Goal: Information Seeking & Learning: Find specific fact

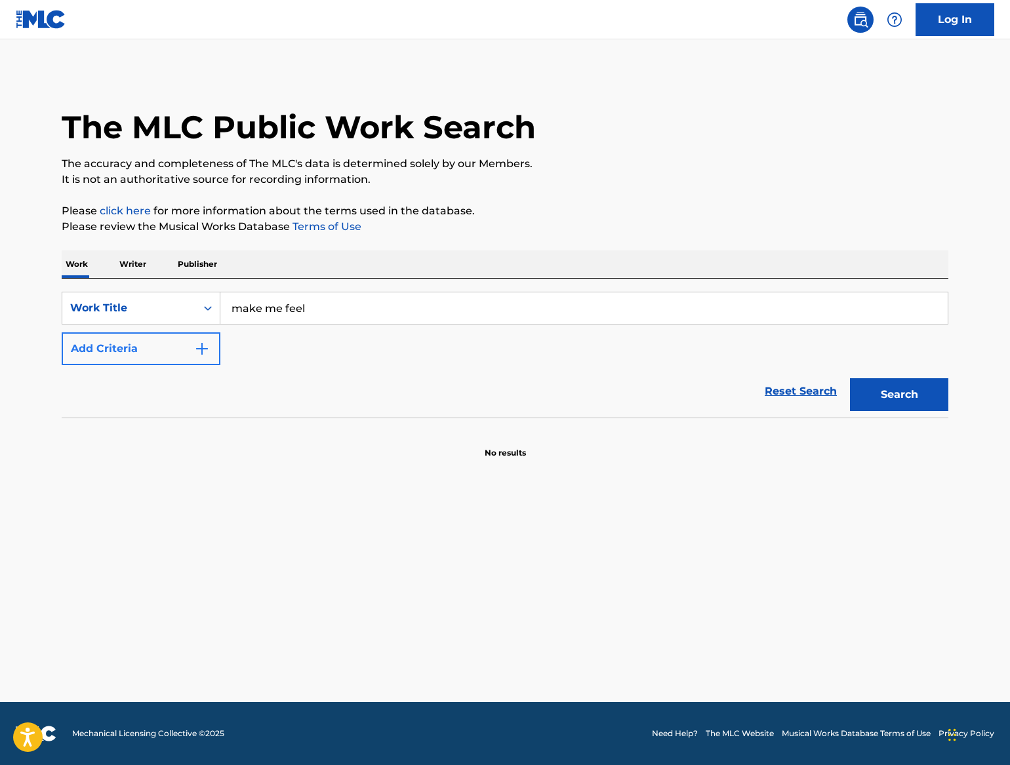
type input "make me feel"
click at [186, 345] on button "Add Criteria" at bounding box center [141, 349] width 159 height 33
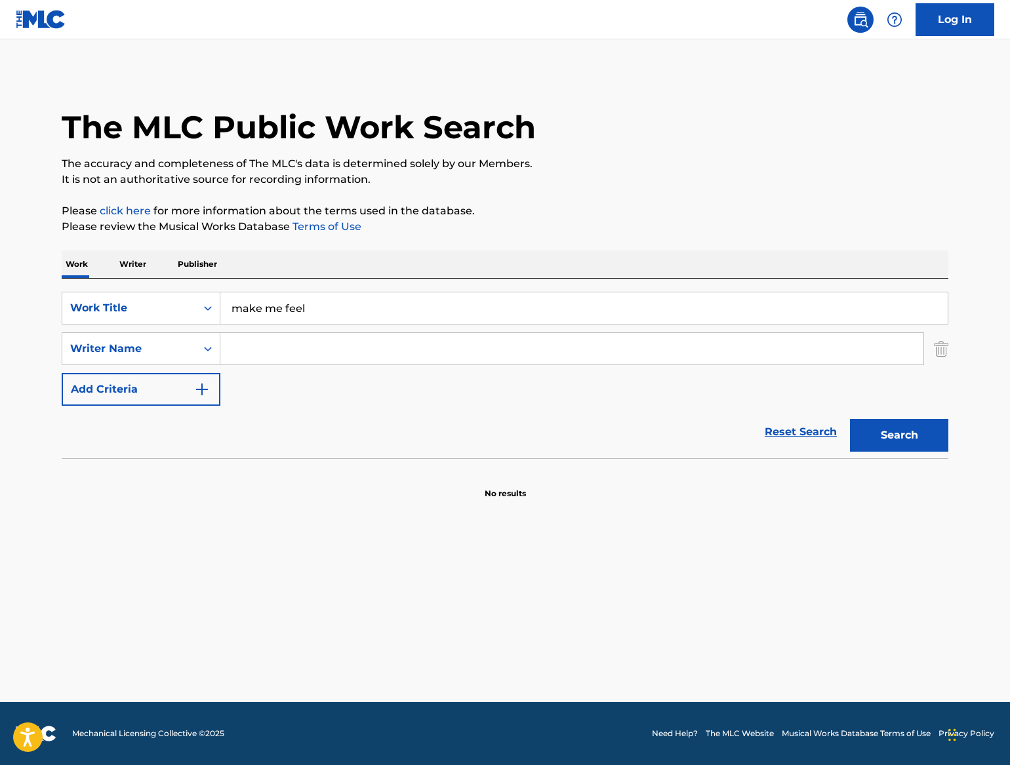
click at [281, 355] on input "Search Form" at bounding box center [571, 348] width 703 height 31
click at [850, 419] on button "Search" at bounding box center [899, 435] width 98 height 33
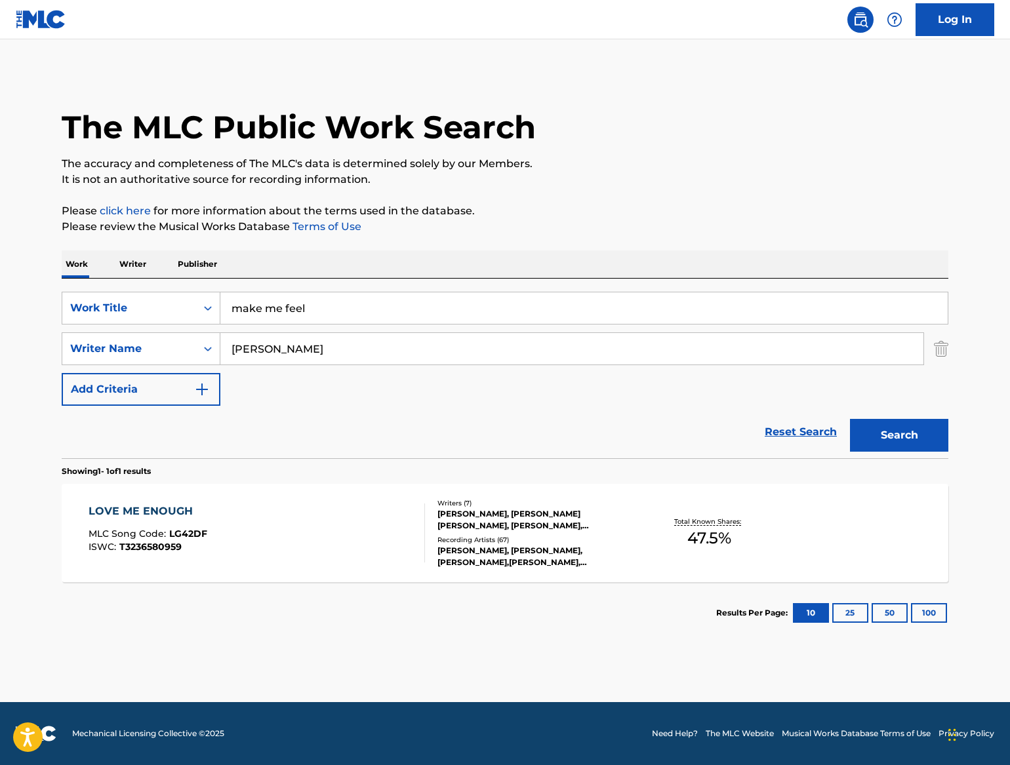
type input "[PERSON_NAME]"
click at [850, 419] on button "Search" at bounding box center [899, 435] width 98 height 33
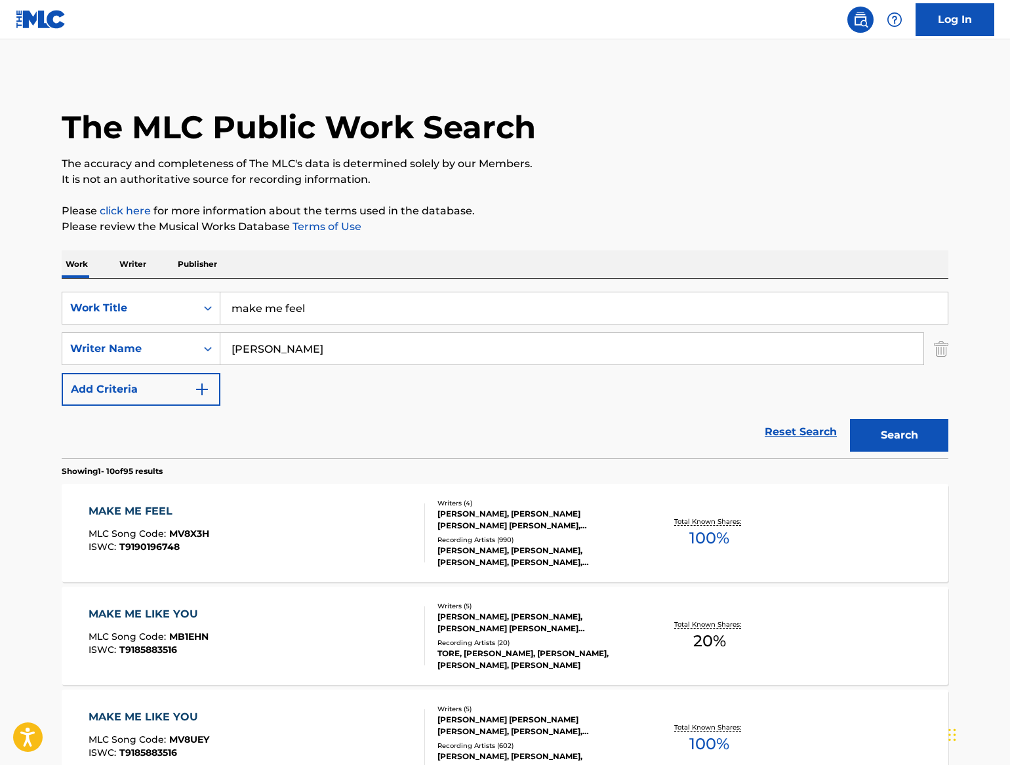
click at [150, 509] on div "MAKE ME FEEL" at bounding box center [149, 512] width 121 height 16
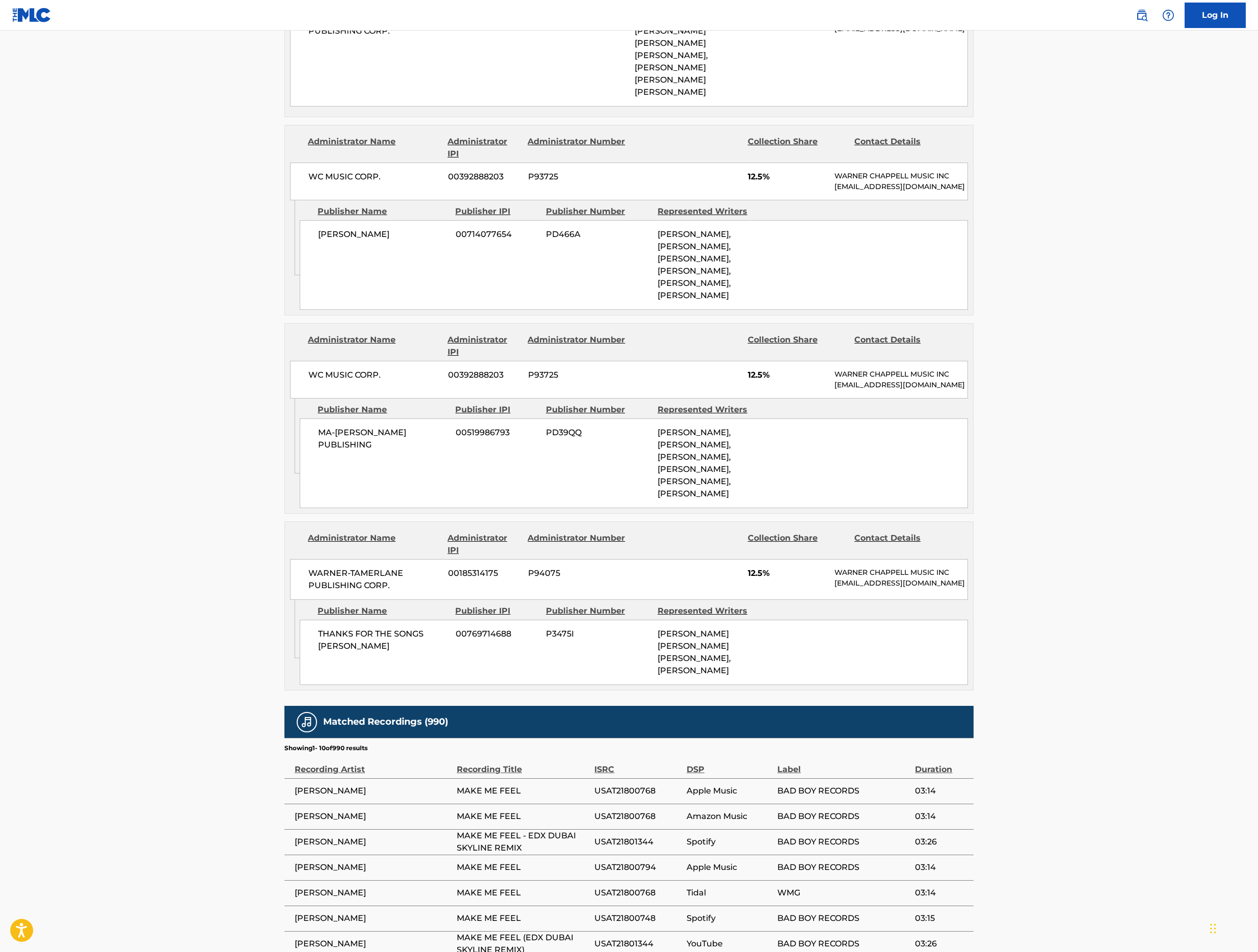
scroll to position [761, 0]
